Goal: Task Accomplishment & Management: Manage account settings

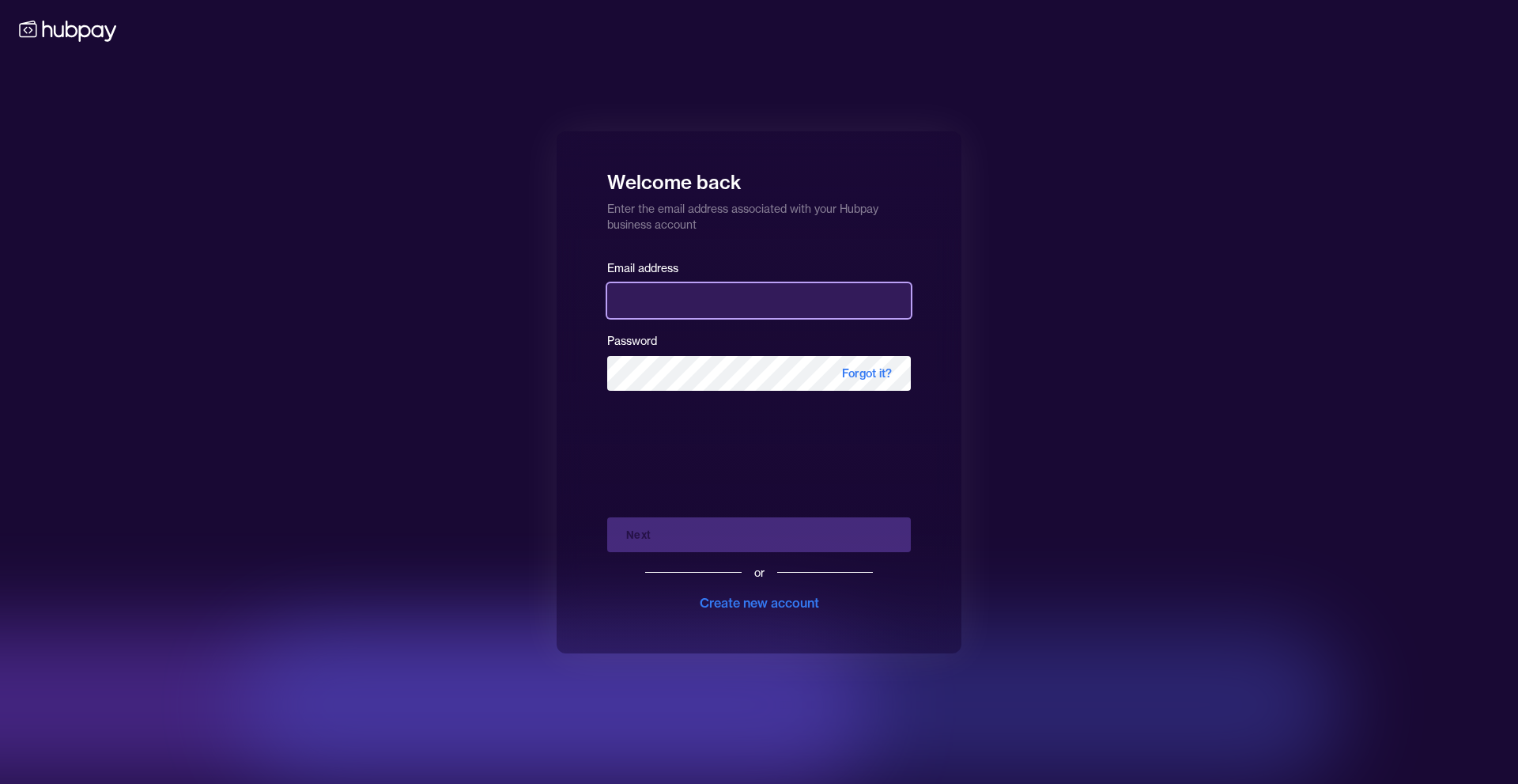
type input "**********"
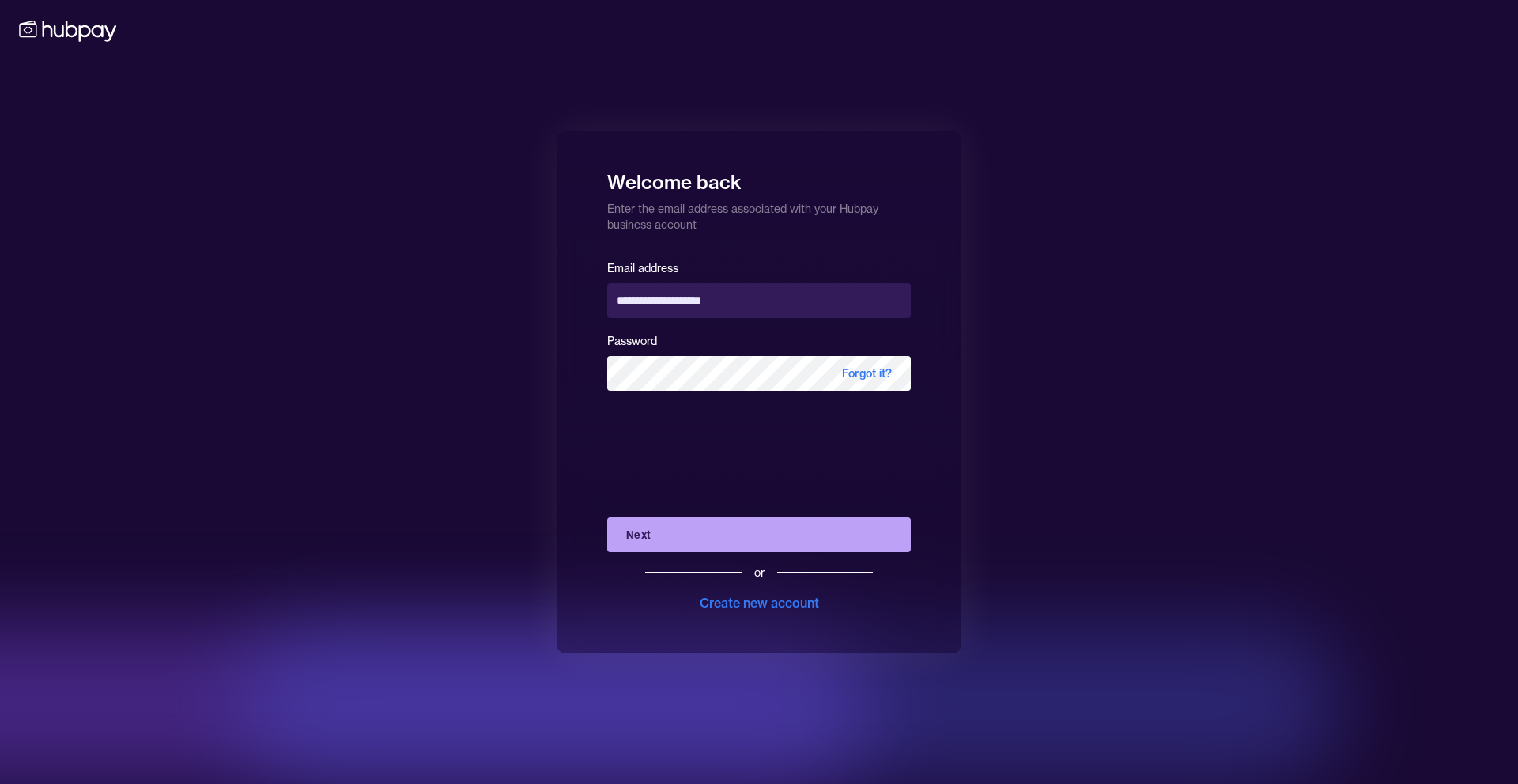
click at [737, 548] on button "Next" at bounding box center [759, 534] width 304 height 35
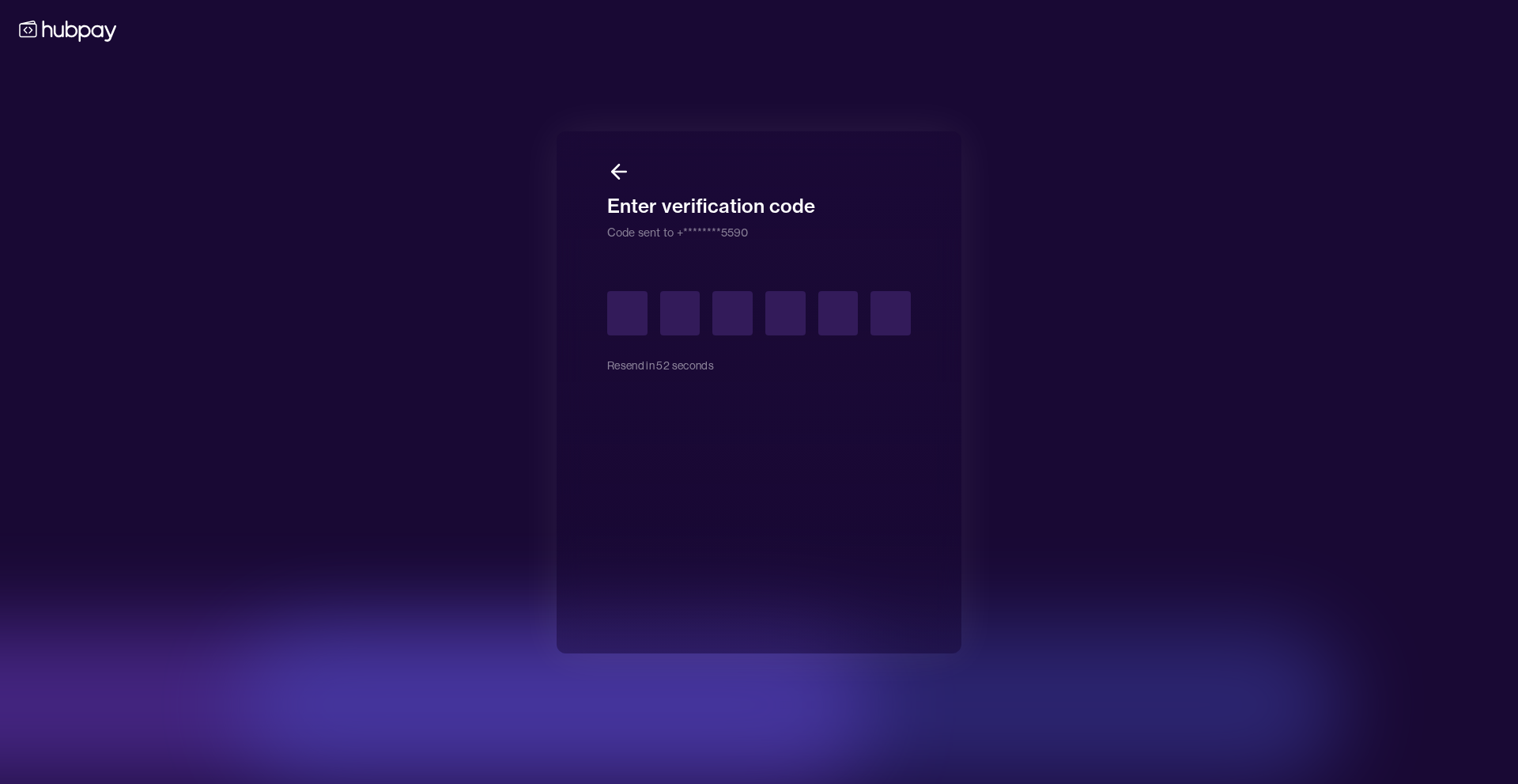
type input "*"
